Goal: Task Accomplishment & Management: Use online tool/utility

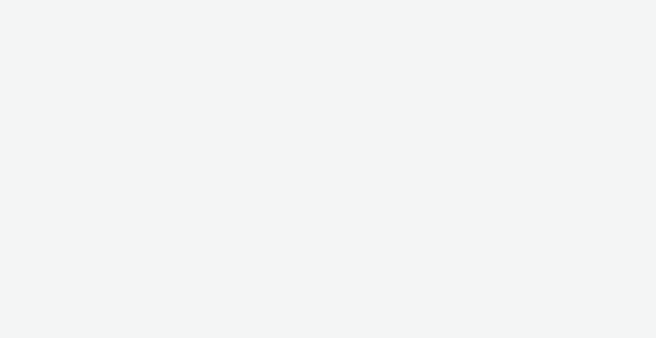
select select "ac009755-aa48-4799-8050-7a339a378eb8"
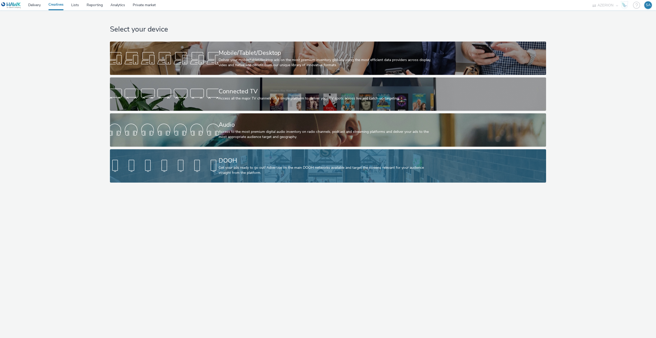
click at [242, 168] on div "Get your ads ready to go out! Advertise on the main DOOH networks available and…" at bounding box center [327, 170] width 217 height 11
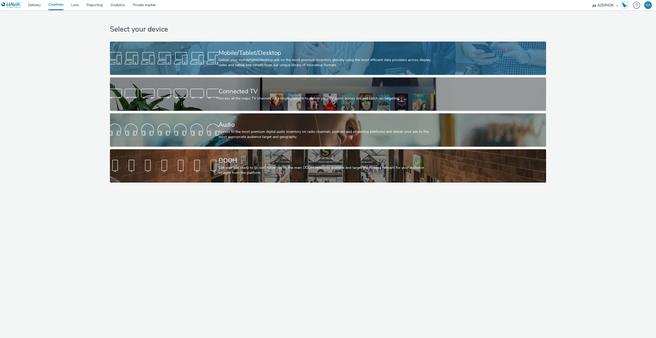
click at [164, 60] on div at bounding box center [164, 58] width 109 height 16
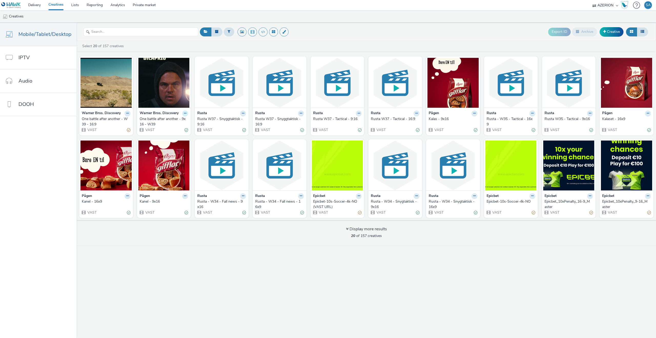
click at [184, 113] on icon at bounding box center [185, 113] width 2 height 3
click at [170, 104] on img at bounding box center [163, 83] width 51 height 50
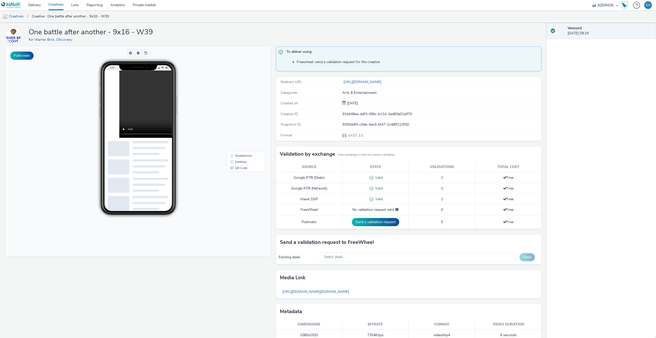
scroll to position [15, 0]
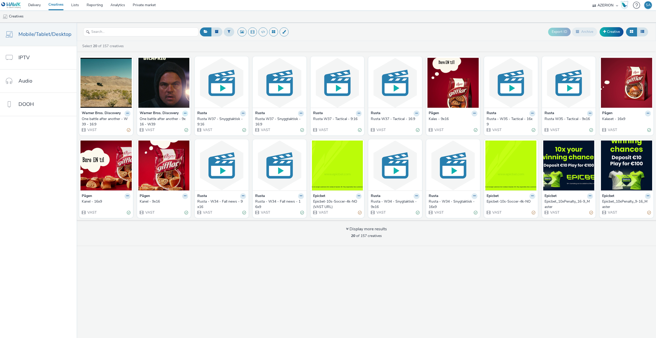
click at [184, 111] on button at bounding box center [185, 113] width 6 height 6
click at [173, 124] on link "Edit" at bounding box center [169, 122] width 38 height 10
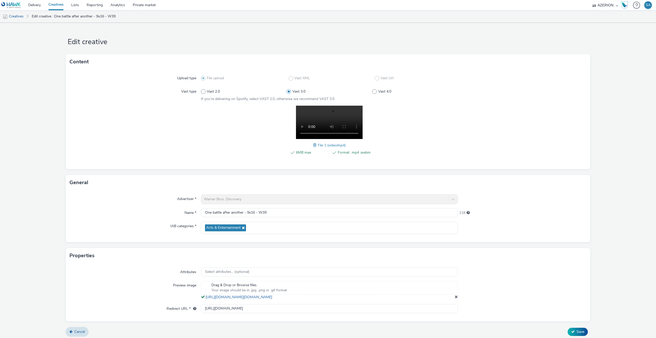
scroll to position [8, 0]
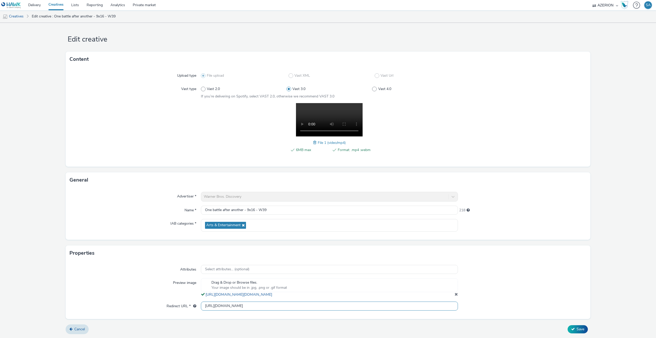
click at [221, 308] on input "[URL][DOMAIN_NAME]" at bounding box center [329, 305] width 257 height 9
paste input "https://[DOMAIN_NAME]/C/?bn=83677442;gdpr=${gdpr};gdpr_consent=${gdpr_consent_5…"
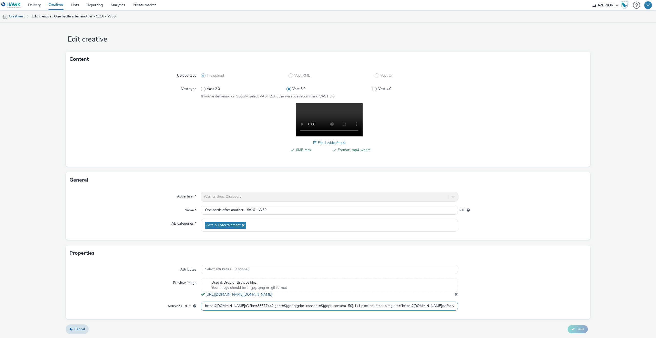
scroll to position [0, 225]
type input "https://[DOMAIN_NAME]/C/?bn=83677442;gdpr=${gdpr};gdpr_consent=${gdpr_consent_5…"
click at [500, 305] on div at bounding box center [522, 305] width 129 height 9
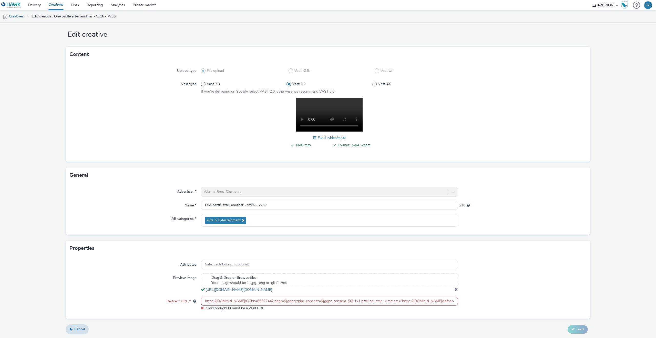
click at [407, 304] on input "https://[DOMAIN_NAME]/C/?bn=83677442;gdpr=${gdpr};gdpr_consent=${gdpr_consent_5…" at bounding box center [329, 301] width 257 height 9
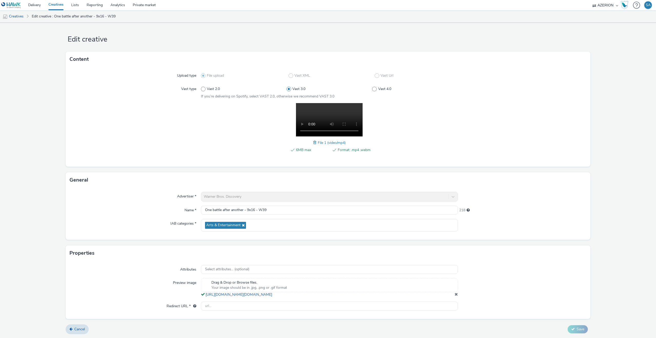
click at [467, 306] on div at bounding box center [522, 305] width 129 height 9
click at [314, 306] on input "text" at bounding box center [329, 305] width 257 height 9
click at [319, 304] on input "text" at bounding box center [329, 305] width 257 height 9
type input "[URL][DOMAIN_NAME]"
click at [281, 318] on div "Attributes Select attributes... (optional) Preview image Drag & Drop or Browse …" at bounding box center [328, 290] width 525 height 58
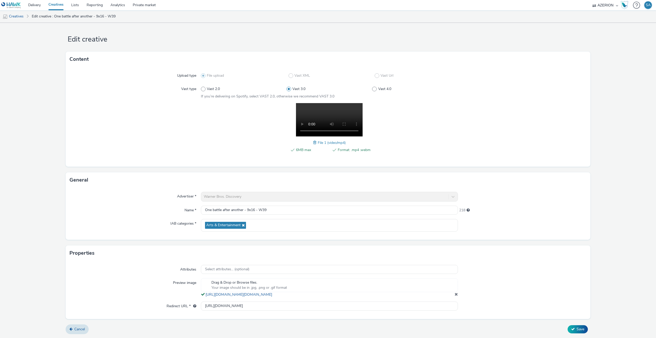
scroll to position [8, 0]
click at [585, 327] on button "Save" at bounding box center [578, 329] width 20 height 8
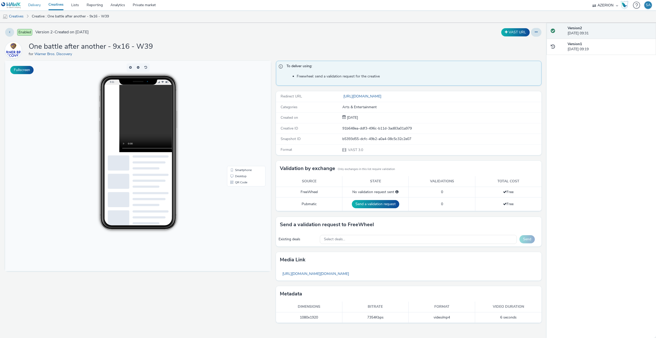
click at [32, 8] on link "Delivery" at bounding box center [34, 5] width 20 height 10
